Goal: Task Accomplishment & Management: Manage account settings

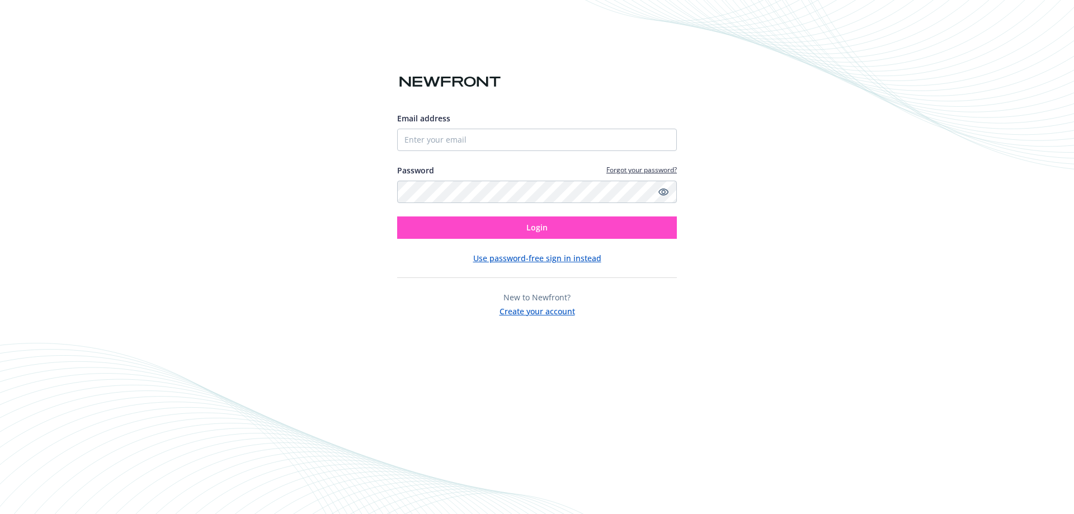
type input "6025587021"
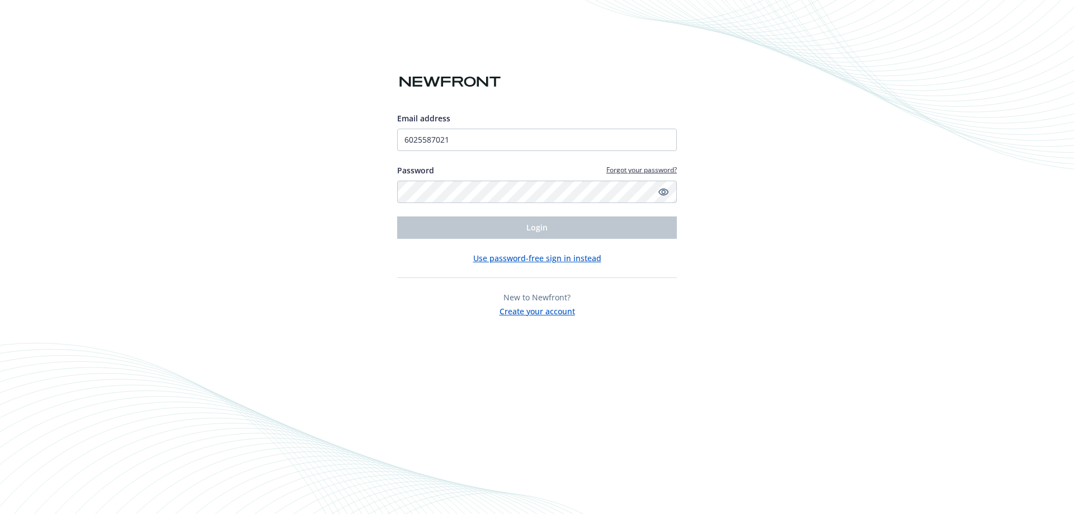
drag, startPoint x: 803, startPoint y: 275, endPoint x: 807, endPoint y: 282, distance: 8.8
click at [807, 282] on div "Email address 6025587021 Password Forgot your password? Login Use password-free…" at bounding box center [537, 257] width 1074 height 514
click at [492, 145] on input "6025587021" at bounding box center [537, 140] width 280 height 22
click at [553, 260] on button "Use password-free sign in instead" at bounding box center [537, 258] width 128 height 12
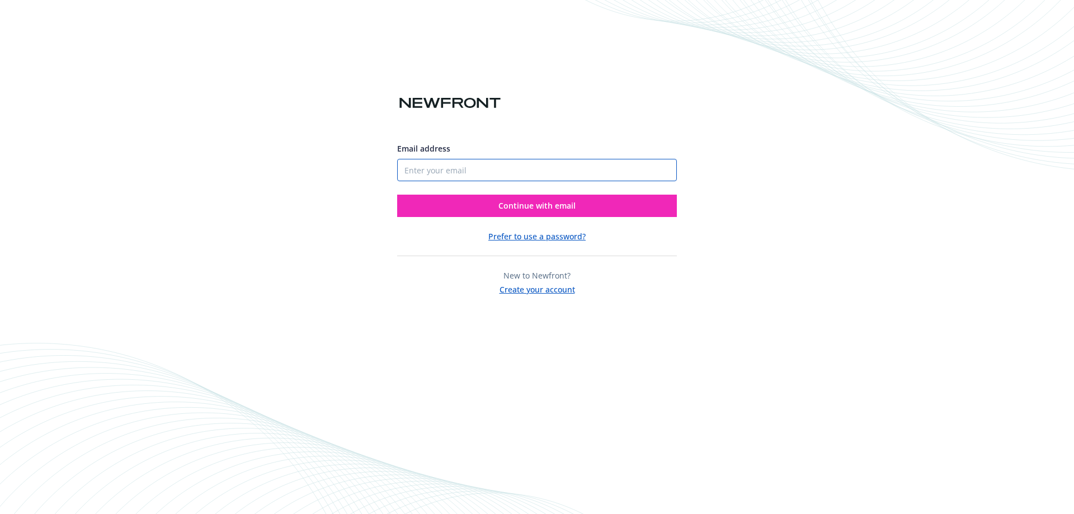
click at [470, 173] on input "Email address" at bounding box center [537, 170] width 280 height 22
type input "[EMAIL_ADDRESS][DOMAIN_NAME]"
click at [558, 207] on span "Continue with email" at bounding box center [536, 205] width 77 height 11
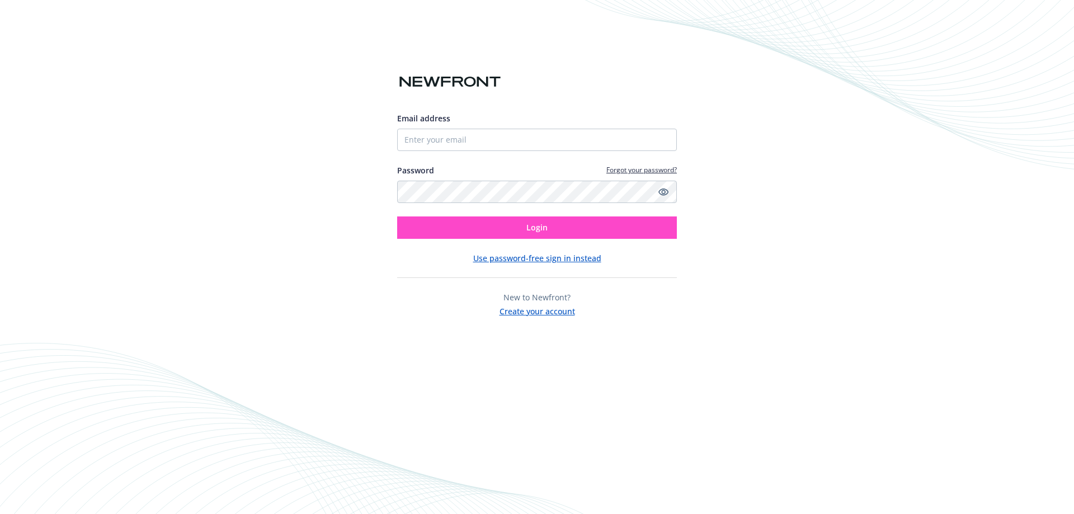
type input "6025587021"
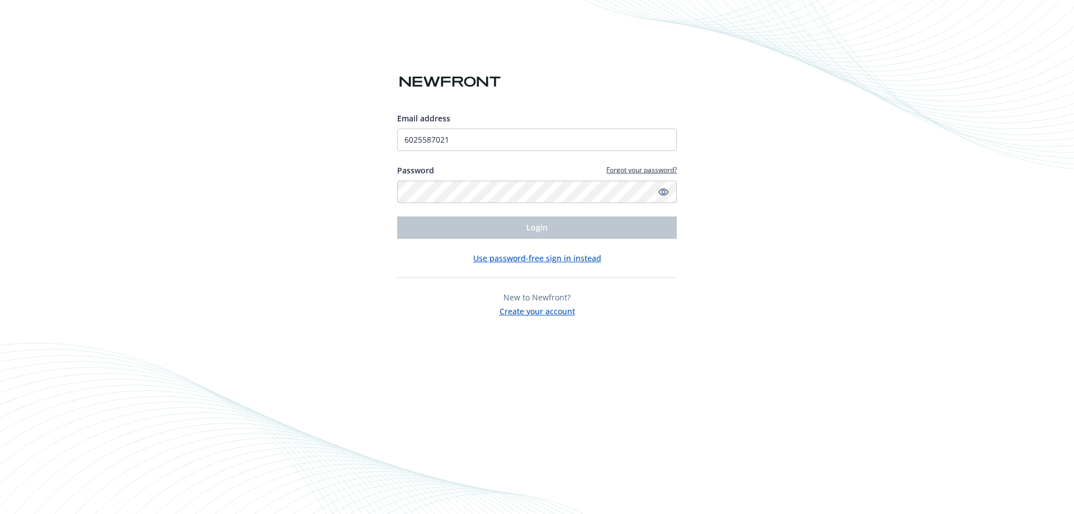
click at [724, 136] on div "Email address 6025587021 Password Forgot your password? Login Use password-free…" at bounding box center [537, 257] width 1074 height 514
